Goal: Task Accomplishment & Management: Manage account settings

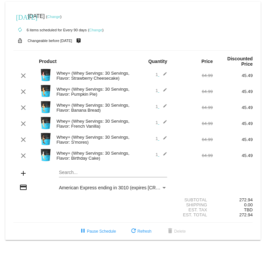
click at [96, 28] on link "Change" at bounding box center [95, 30] width 13 height 4
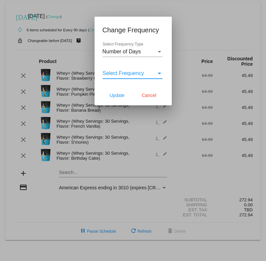
click at [142, 73] on span "Select Frequency" at bounding box center [124, 73] width 42 height 6
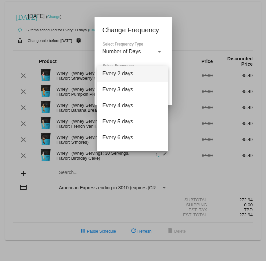
click at [181, 44] on div at bounding box center [133, 130] width 266 height 261
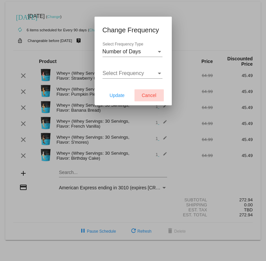
click at [151, 97] on span "Cancel" at bounding box center [149, 95] width 15 height 5
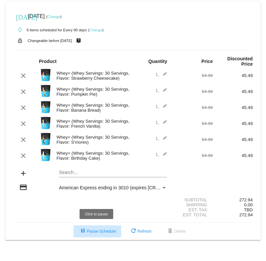
click at [105, 232] on span "pause Pause Schedule" at bounding box center [97, 231] width 37 height 5
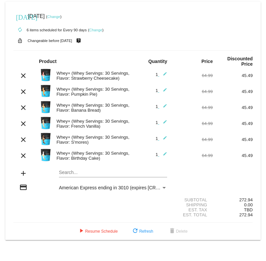
click at [60, 16] on link "Change" at bounding box center [53, 17] width 13 height 4
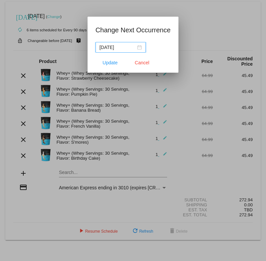
click at [134, 44] on div "2025-11-29" at bounding box center [121, 47] width 42 height 7
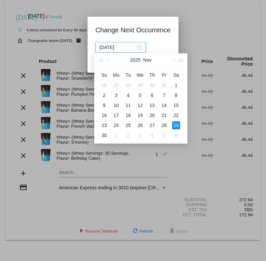
click at [164, 35] on h1 "Change Next Occurrence" at bounding box center [133, 30] width 75 height 11
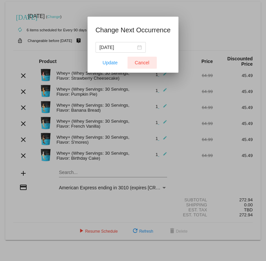
click at [138, 65] on button "Cancel" at bounding box center [141, 63] width 29 height 12
